Goal: Check status: Check status

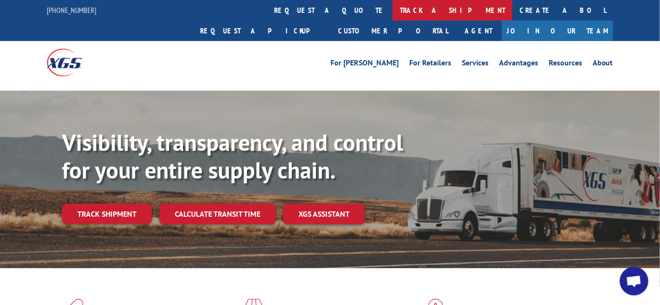
click at [393, 10] on link "track a shipment" at bounding box center [453, 10] width 120 height 21
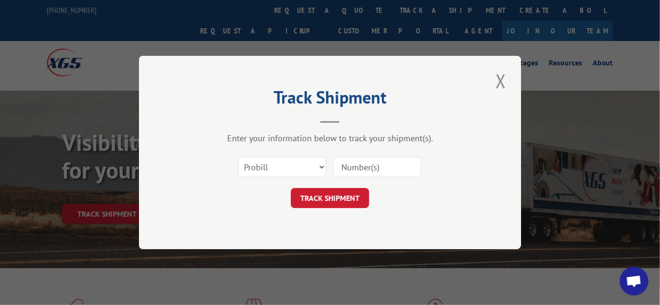
click at [375, 171] on input at bounding box center [378, 167] width 88 height 20
paste input "17462879"
type input "17462879"
click at [343, 194] on button "TRACK SHIPMENT" at bounding box center [330, 198] width 78 height 20
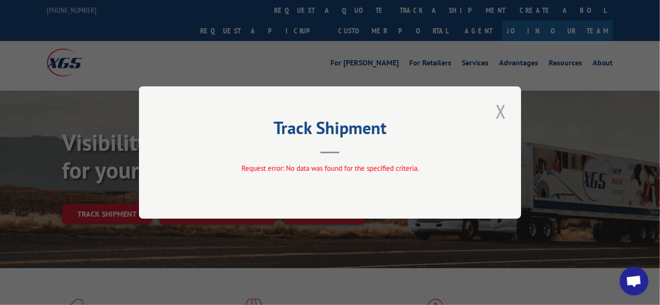
click at [497, 113] on button "Close modal" at bounding box center [501, 111] width 16 height 26
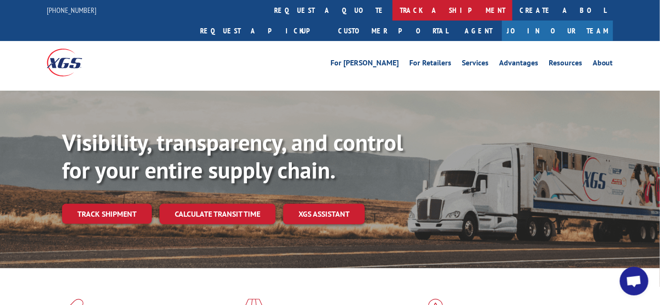
click at [393, 11] on link "track a shipment" at bounding box center [453, 10] width 120 height 21
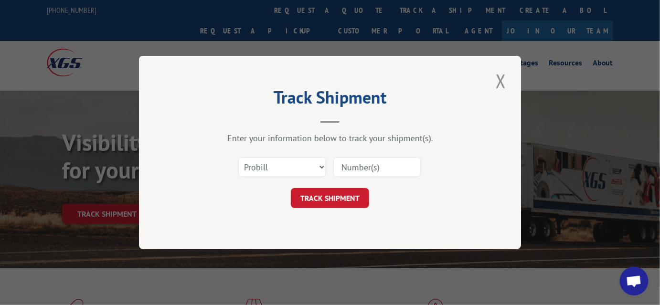
click at [353, 165] on input at bounding box center [378, 167] width 88 height 20
paste input "17462879"
type input "17462879"
click at [343, 202] on button "TRACK SHIPMENT" at bounding box center [330, 198] width 78 height 20
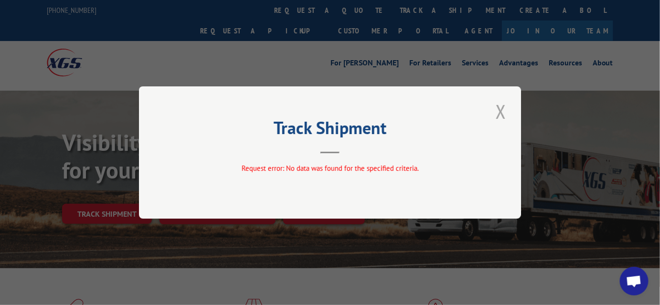
click at [505, 108] on button "Close modal" at bounding box center [501, 111] width 16 height 26
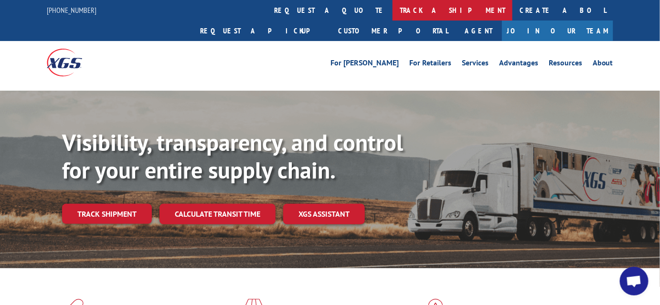
click at [393, 10] on link "track a shipment" at bounding box center [453, 10] width 120 height 21
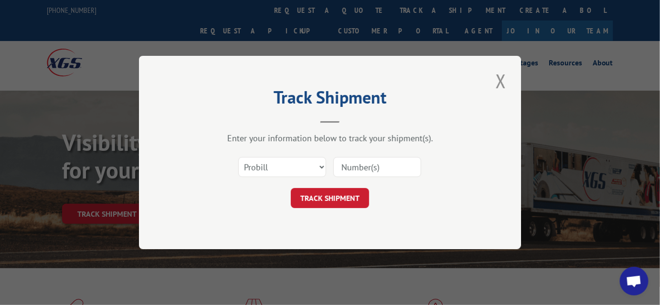
click at [366, 166] on input at bounding box center [378, 167] width 88 height 20
paste input "17462879"
click at [340, 168] on input "17462879" at bounding box center [378, 167] width 88 height 20
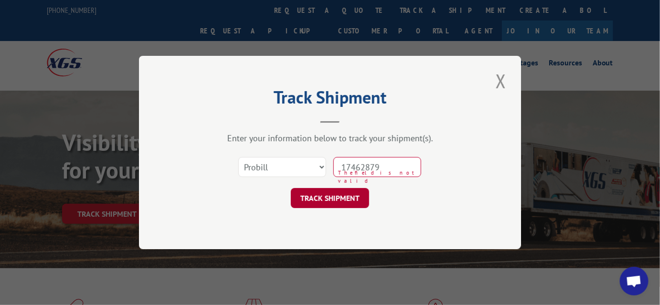
type input "17462879"
click at [357, 196] on button "TRACK SHIPMENT" at bounding box center [330, 198] width 78 height 20
click at [335, 196] on button "TRACK SHIPMENT" at bounding box center [330, 198] width 78 height 20
click at [311, 203] on button "TRACK SHIPMENT" at bounding box center [330, 198] width 78 height 20
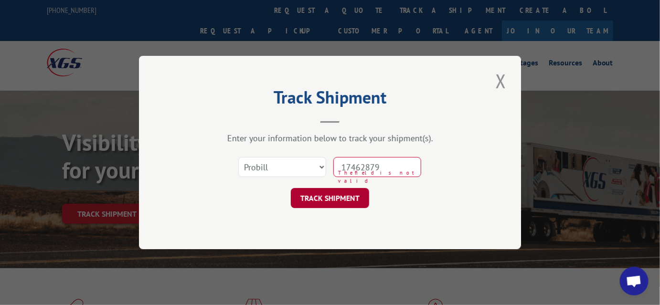
click at [311, 203] on button "TRACK SHIPMENT" at bounding box center [330, 198] width 78 height 20
drag, startPoint x: 383, startPoint y: 166, endPoint x: 325, endPoint y: 168, distance: 57.8
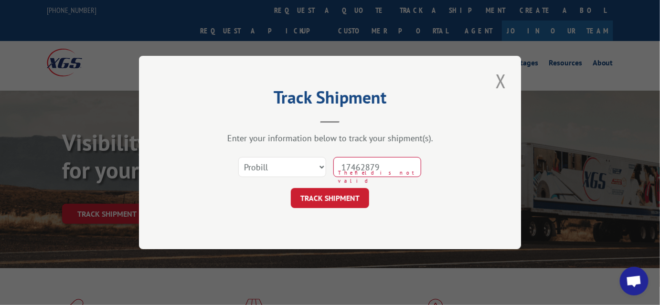
click at [325, 168] on div "Select category... Probill BOL PO 17462879 The field is not valid" at bounding box center [330, 168] width 287 height 32
click at [321, 170] on select "Select category... Probill BOL PO" at bounding box center [282, 167] width 88 height 20
click at [238, 157] on select "Select category... Probill BOL PO" at bounding box center [282, 167] width 88 height 20
click at [320, 166] on select "Select category... Probill BOL PO" at bounding box center [282, 167] width 88 height 20
click at [238, 157] on select "Select category... Probill BOL PO" at bounding box center [282, 167] width 88 height 20
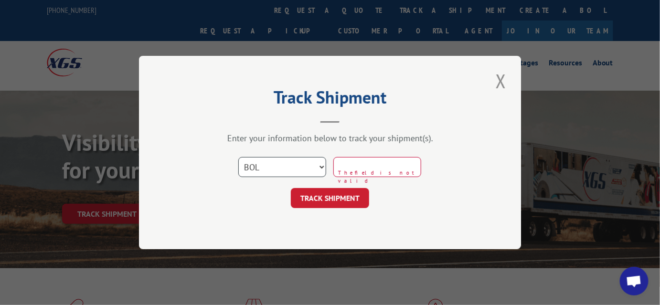
click at [314, 164] on select "Select category... Probill BOL PO" at bounding box center [282, 167] width 88 height 20
select select "po"
click at [238, 157] on select "Select category... Probill BOL PO" at bounding box center [282, 167] width 88 height 20
click at [322, 197] on button "TRACK SHIPMENT" at bounding box center [330, 198] width 78 height 20
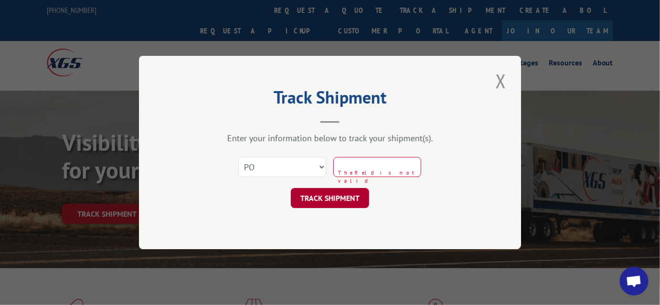
click at [322, 197] on button "TRACK SHIPMENT" at bounding box center [330, 198] width 78 height 20
click at [501, 80] on button "Close modal" at bounding box center [501, 81] width 16 height 26
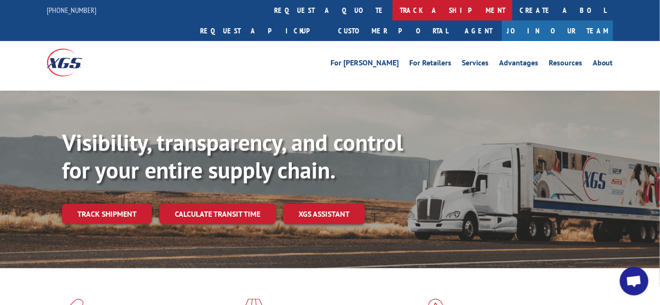
click at [393, 13] on link "track a shipment" at bounding box center [453, 10] width 120 height 21
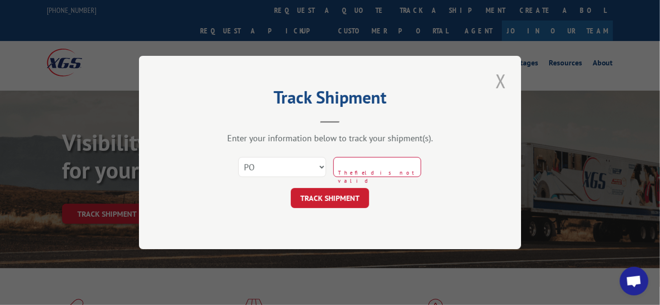
click at [497, 87] on button "Close modal" at bounding box center [501, 81] width 16 height 26
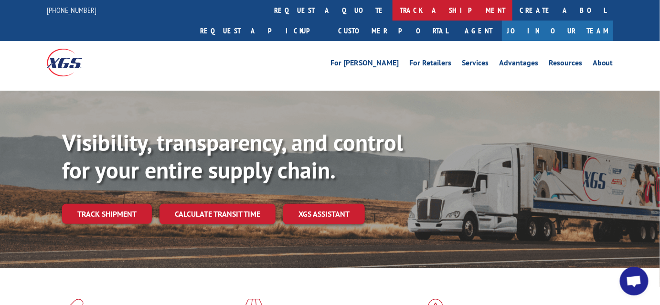
click at [393, 9] on link "track a shipment" at bounding box center [453, 10] width 120 height 21
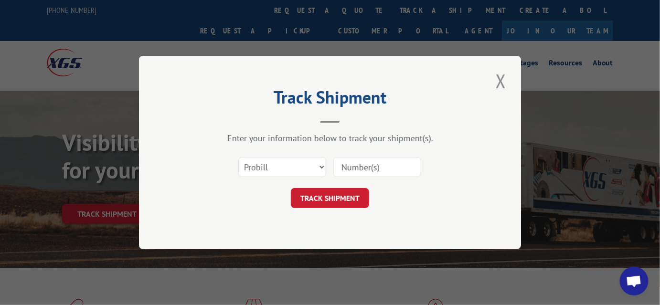
click at [360, 171] on input at bounding box center [378, 167] width 88 height 20
paste input "17462879"
type input "17462879"
click at [337, 198] on button "TRACK SHIPMENT" at bounding box center [330, 198] width 78 height 20
click at [499, 82] on button "Close modal" at bounding box center [501, 81] width 16 height 26
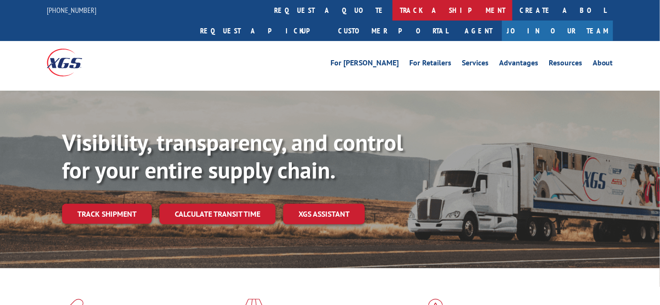
click at [393, 11] on link "track a shipment" at bounding box center [453, 10] width 120 height 21
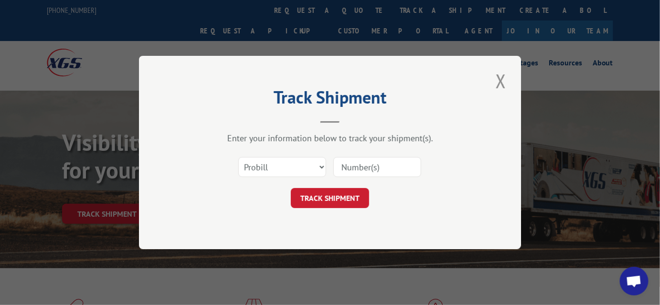
click at [363, 166] on input at bounding box center [378, 167] width 88 height 20
paste input "17462879"
type input "17462879"
click at [336, 203] on button "TRACK SHIPMENT" at bounding box center [330, 198] width 78 height 20
click at [501, 79] on button "Close modal" at bounding box center [501, 81] width 16 height 26
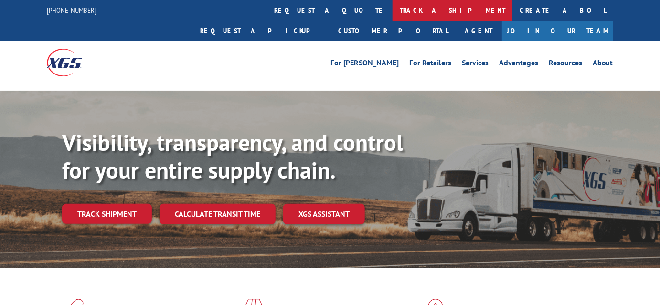
click at [393, 9] on link "track a shipment" at bounding box center [453, 10] width 120 height 21
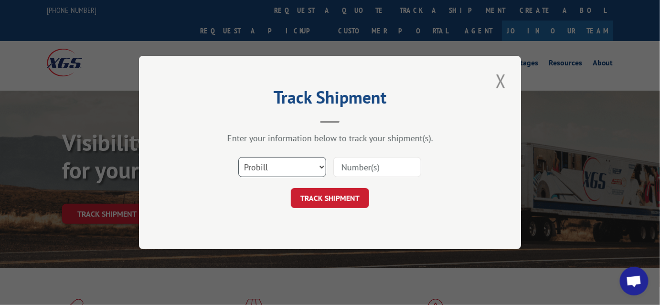
click at [316, 163] on select "Select category... Probill BOL PO" at bounding box center [282, 167] width 88 height 20
select select "bol"
click at [238, 157] on select "Select category... Probill BOL PO" at bounding box center [282, 167] width 88 height 20
click at [345, 162] on input at bounding box center [378, 167] width 88 height 20
paste input "5956837"
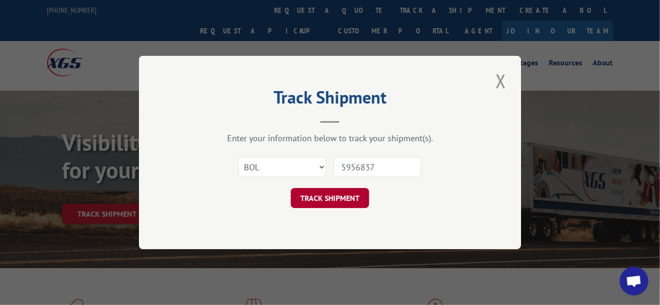
type input "5956837"
click at [332, 197] on button "TRACK SHIPMENT" at bounding box center [330, 198] width 78 height 20
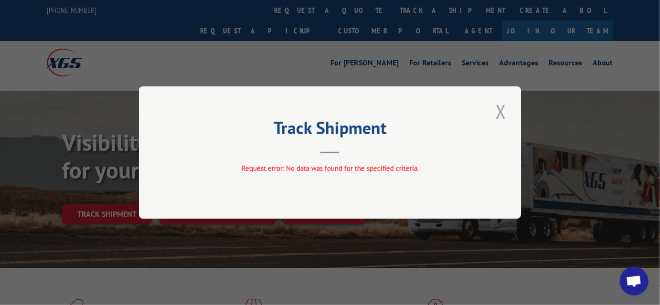
click at [502, 113] on button "Close modal" at bounding box center [501, 111] width 16 height 26
